Goal: Information Seeking & Learning: Find specific page/section

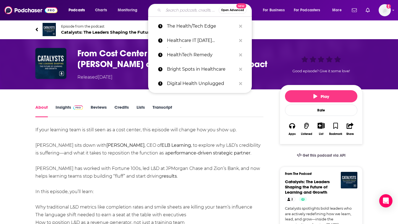
click at [173, 9] on input "Search podcasts, credits, & more..." at bounding box center [190, 10] width 55 height 9
paste input "Catalysts: The Leaders Shaping the Future of Learning and Growth"
type input "Catalysts: The Leaders Shaping the Future of Learning and Growth"
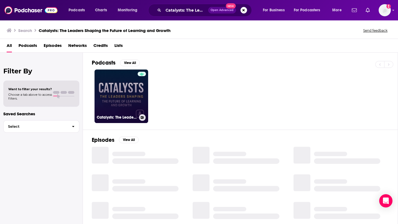
click at [127, 96] on link "Catalysts: The Leaders Shaping the Future of Learning and Growth" at bounding box center [121, 97] width 54 height 54
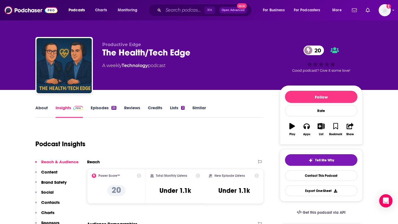
scroll to position [47, 0]
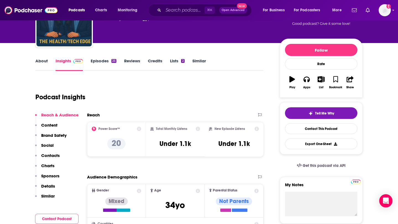
click at [104, 61] on link "Episodes 25" at bounding box center [104, 64] width 26 height 13
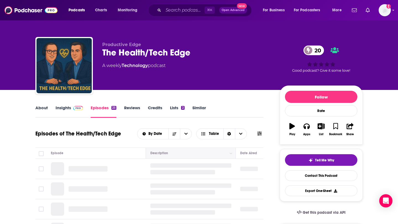
scroll to position [65, 0]
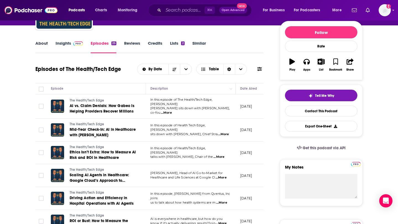
click at [172, 111] on span "...More" at bounding box center [166, 113] width 11 height 4
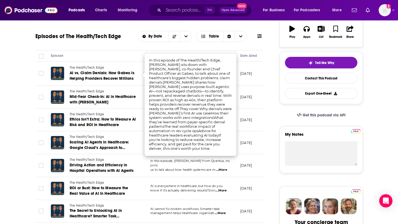
scroll to position [99, 0]
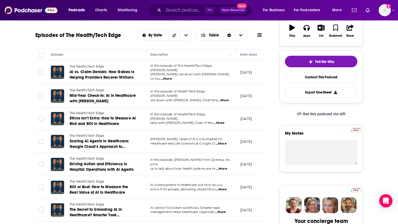
click at [248, 63] on td "[DATE]" at bounding box center [253, 72] width 36 height 24
click at [222, 99] on span "...More" at bounding box center [223, 100] width 11 height 4
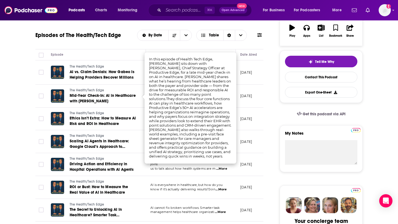
click at [250, 70] on p "[DATE]" at bounding box center [246, 72] width 12 height 5
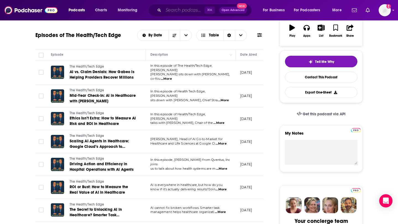
click at [171, 11] on input "Search podcasts, credits, & more..." at bounding box center [183, 10] width 41 height 9
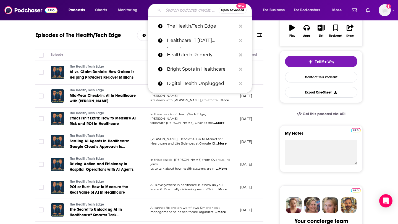
paste input "[URL][DOMAIN_NAME][PERSON_NAME][PERSON_NAME]"
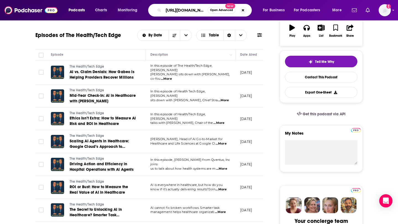
scroll to position [0, 253]
type input "[URL][DOMAIN_NAME][PERSON_NAME][PERSON_NAME]"
click at [245, 9] on button "Search podcasts, credits, & more..." at bounding box center [243, 10] width 7 height 7
